Goal: Task Accomplishment & Management: Use online tool/utility

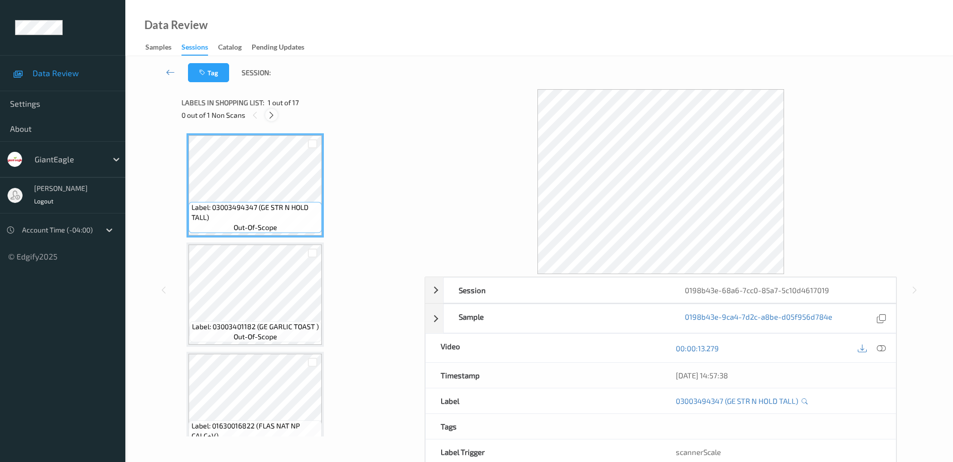
click at [272, 115] on icon at bounding box center [271, 115] width 9 height 9
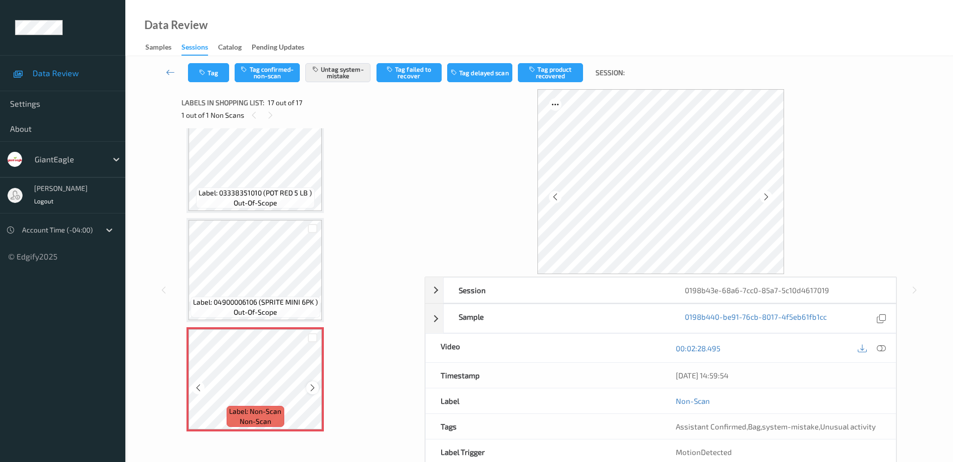
click at [313, 388] on icon at bounding box center [312, 388] width 9 height 9
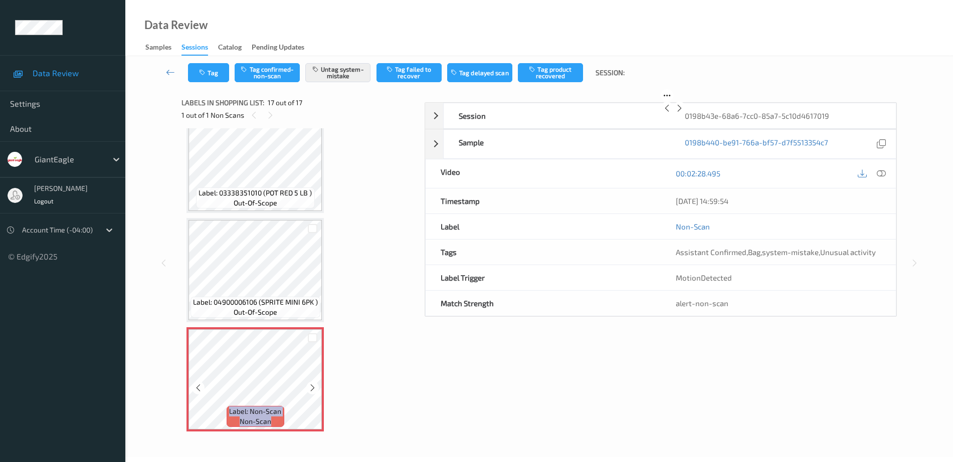
click at [313, 388] on icon at bounding box center [312, 388] width 9 height 9
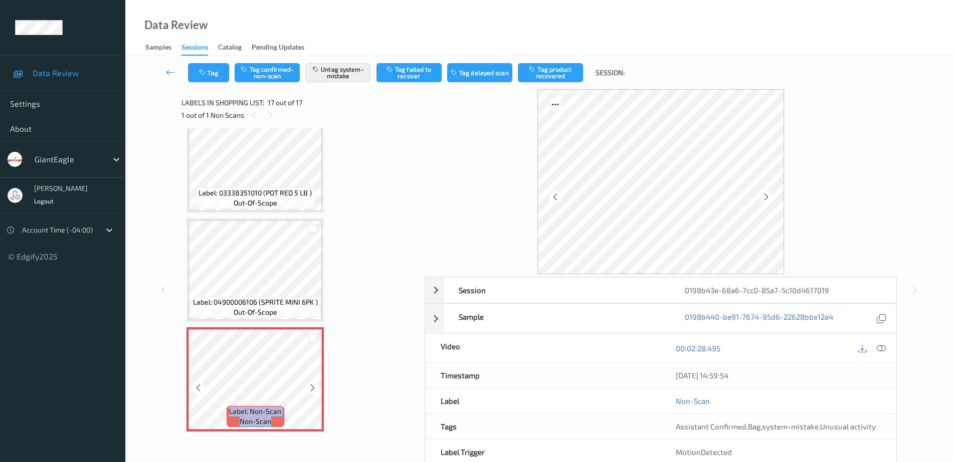
click at [313, 388] on icon at bounding box center [312, 388] width 9 height 9
click at [315, 388] on icon at bounding box center [312, 388] width 9 height 9
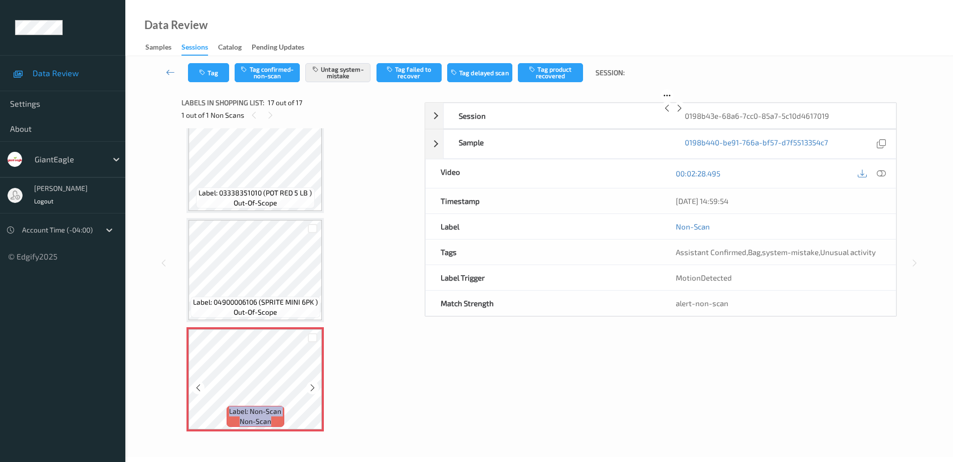
click at [315, 388] on icon at bounding box center [312, 388] width 9 height 9
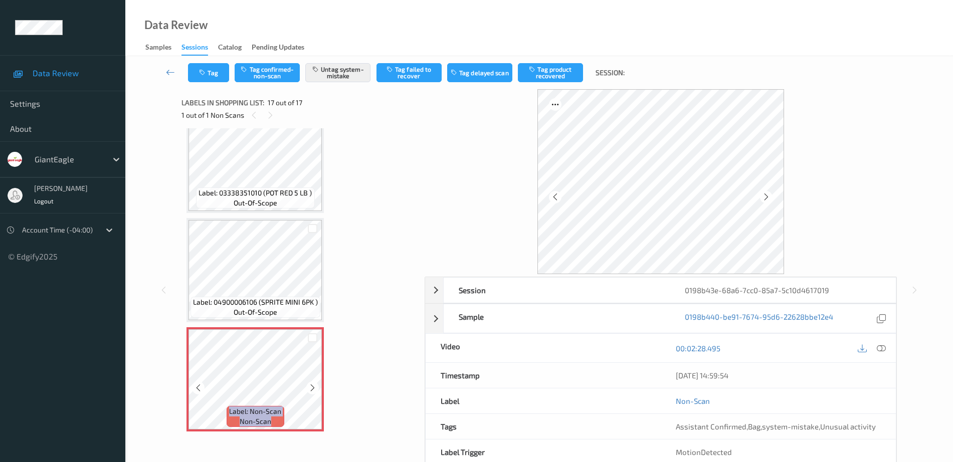
click at [315, 388] on icon at bounding box center [312, 388] width 9 height 9
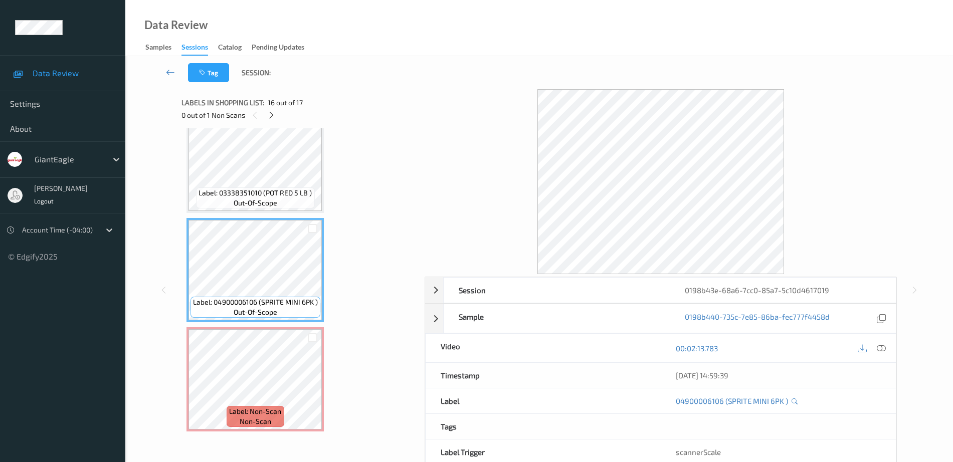
click at [890, 350] on div "00:02:13.783" at bounding box center [778, 348] width 235 height 29
click at [884, 353] on icon at bounding box center [881, 348] width 9 height 9
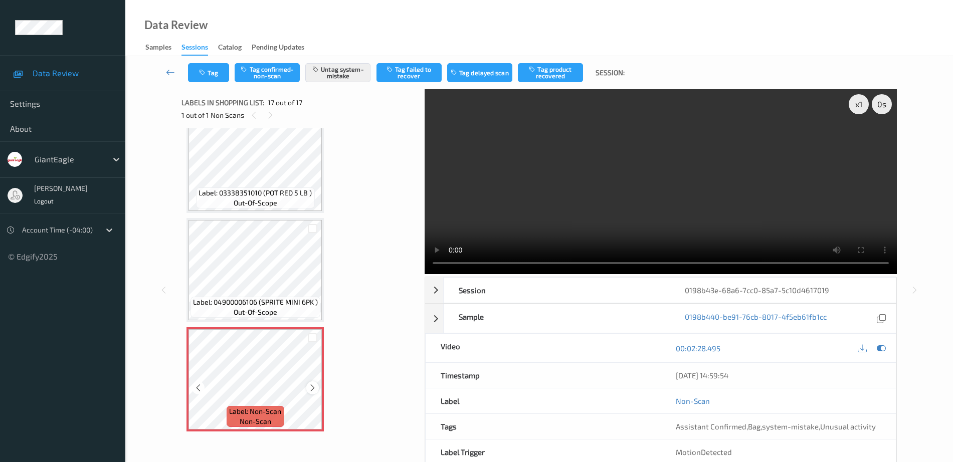
click at [313, 389] on icon at bounding box center [312, 388] width 9 height 9
click at [882, 349] on icon at bounding box center [881, 348] width 9 height 9
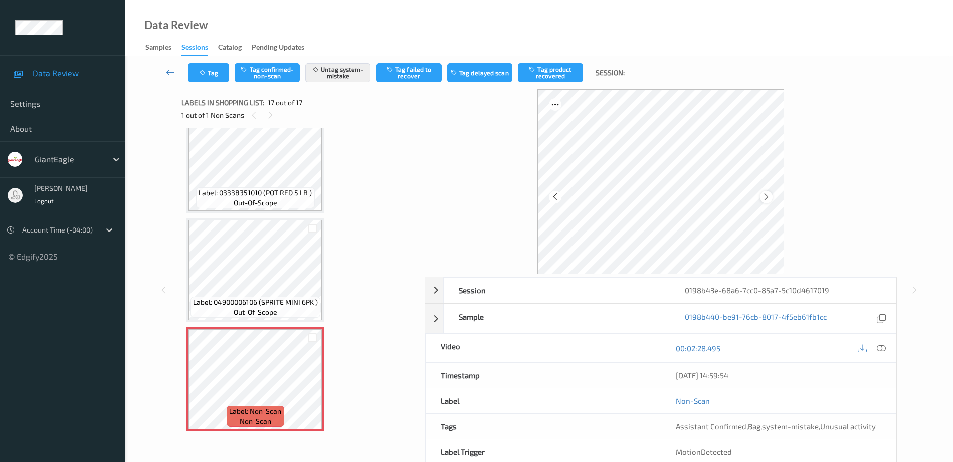
click at [767, 197] on icon at bounding box center [766, 197] width 9 height 9
